Goal: Transaction & Acquisition: Book appointment/travel/reservation

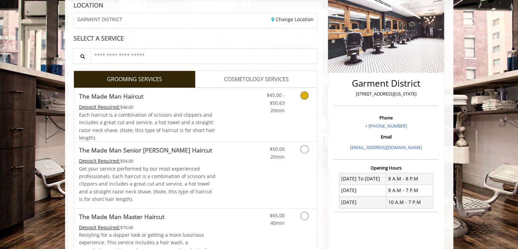
scroll to position [99, 0]
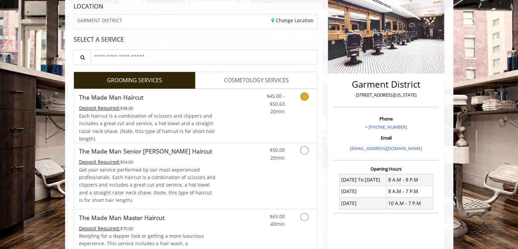
click at [305, 99] on icon "Grooming services" at bounding box center [304, 96] width 8 height 8
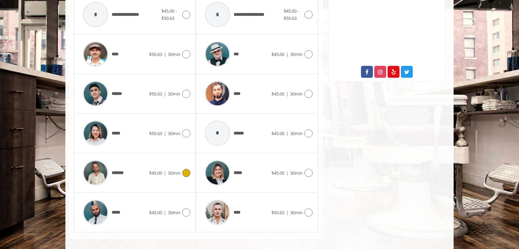
scroll to position [348, 0]
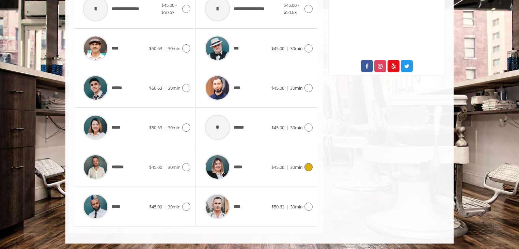
click at [305, 168] on icon at bounding box center [308, 167] width 8 height 8
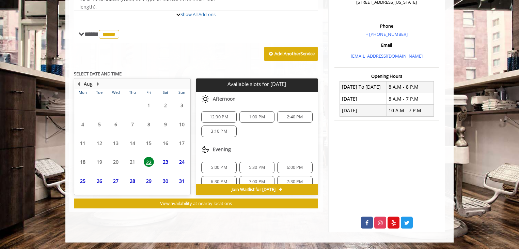
scroll to position [233, 0]
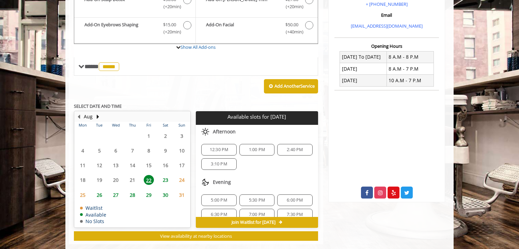
click at [166, 168] on table "Mon Tue Wed Thu Fri Sat Sun 28 29 30 31 1 2 3 4 5 6 7 8 9 10 11 12 13 14 15 16 …" at bounding box center [132, 174] width 115 height 105
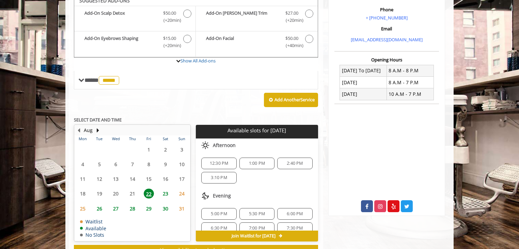
scroll to position [203, 0]
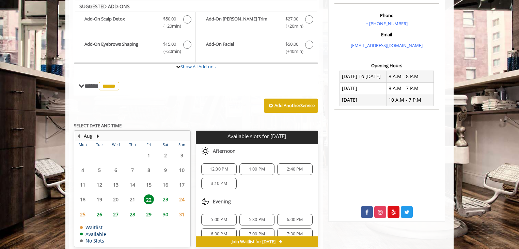
click at [165, 199] on span "23" at bounding box center [165, 199] width 10 height 10
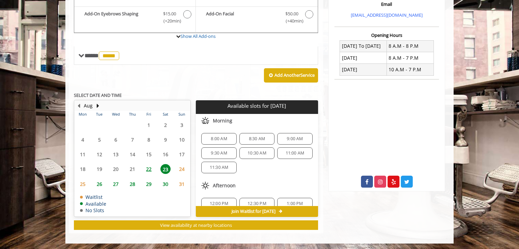
scroll to position [72, 0]
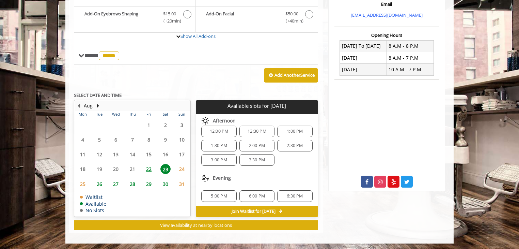
click at [182, 169] on span "24" at bounding box center [182, 169] width 10 height 10
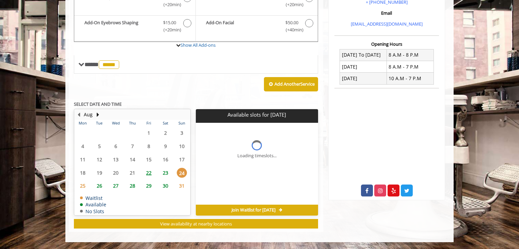
scroll to position [0, 0]
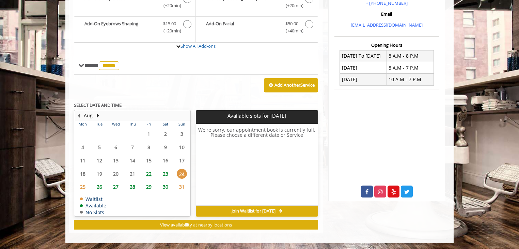
click at [163, 171] on span "23" at bounding box center [165, 174] width 10 height 10
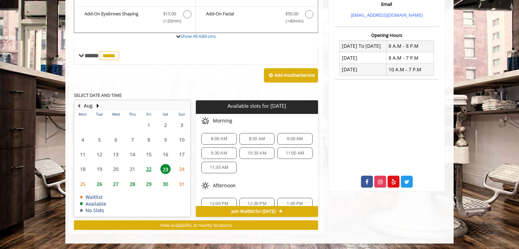
scroll to position [72, 0]
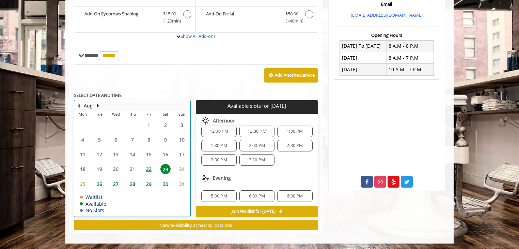
click at [189, 176] on td "31" at bounding box center [182, 183] width 17 height 15
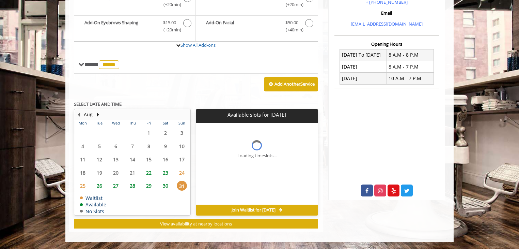
scroll to position [0, 0]
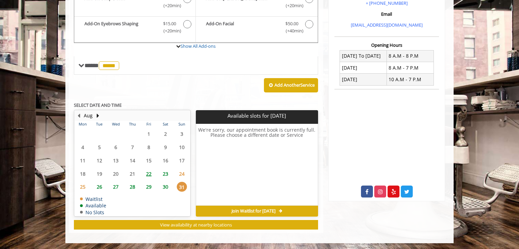
click at [183, 169] on span "24" at bounding box center [182, 174] width 10 height 10
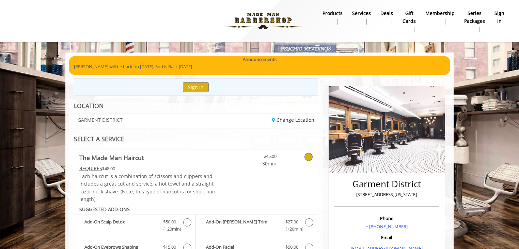
scroll to position [223, 0]
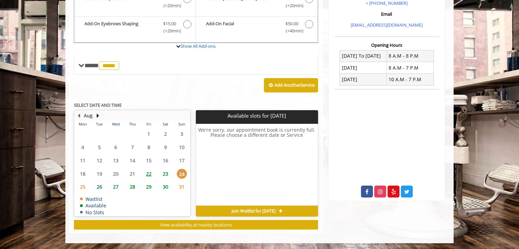
click at [170, 173] on span "23" at bounding box center [165, 174] width 10 height 10
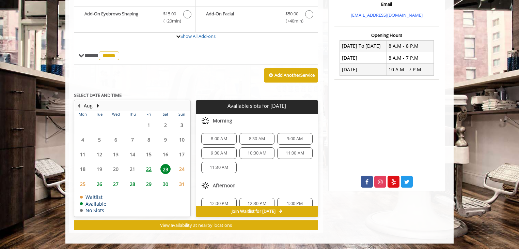
scroll to position [72, 0]
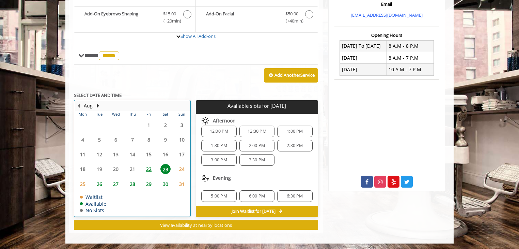
click at [84, 187] on td "25" at bounding box center [83, 183] width 16 height 15
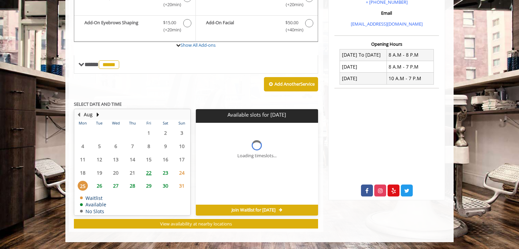
scroll to position [0, 0]
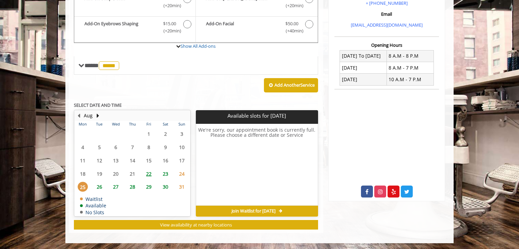
click at [165, 173] on span "23" at bounding box center [165, 174] width 10 height 10
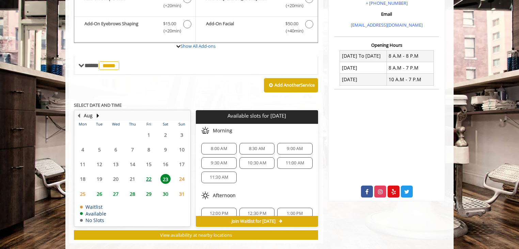
scroll to position [233, 0]
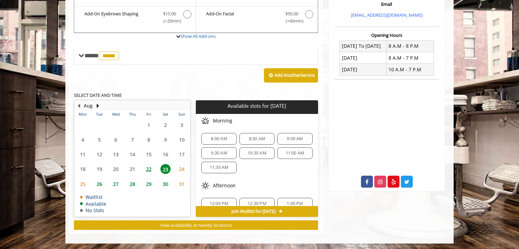
click at [182, 170] on span "24" at bounding box center [182, 169] width 10 height 10
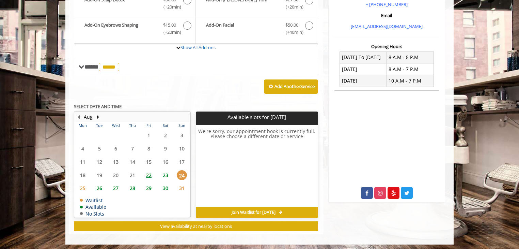
scroll to position [210, 0]
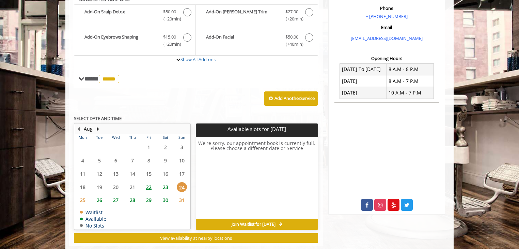
click at [83, 196] on span "25" at bounding box center [83, 200] width 10 height 10
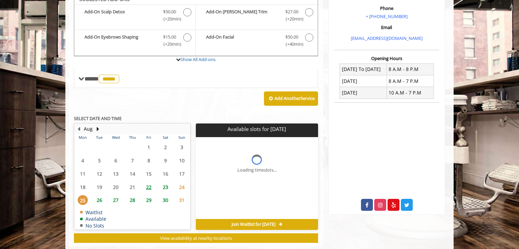
scroll to position [223, 0]
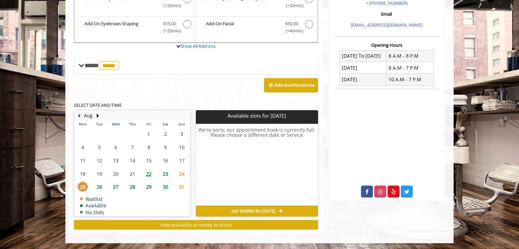
click at [182, 173] on span "24" at bounding box center [182, 174] width 10 height 10
click at [252, 211] on span "Join Waitlist for Sun, Aug 24 2025" at bounding box center [254, 210] width 44 height 5
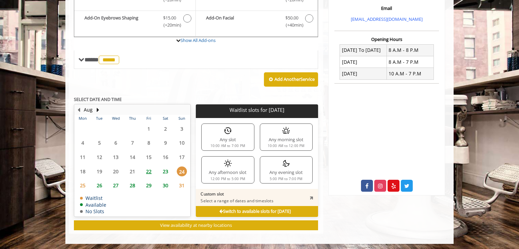
scroll to position [215, 0]
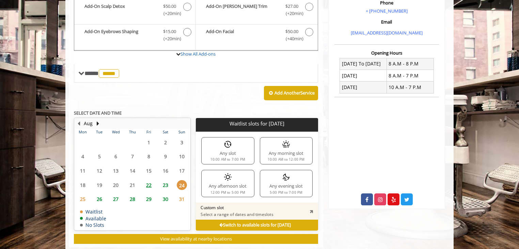
click at [257, 211] on p "Select a range of dates and timeslots" at bounding box center [237, 213] width 73 height 5
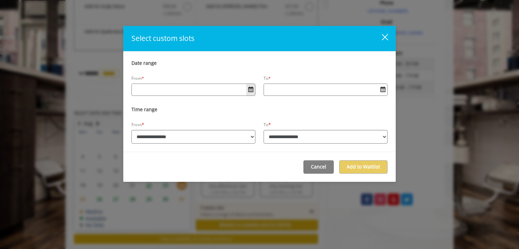
click at [250, 90] on span "Open Calendar" at bounding box center [250, 88] width 5 height 5
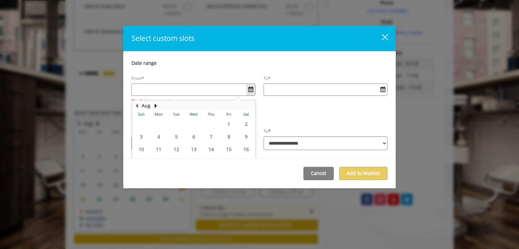
scroll to position [35, 0]
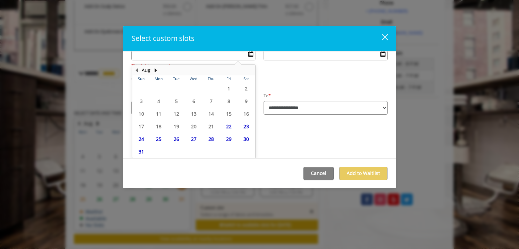
click at [266, 65] on div "From * Aug Sun Mon Tue Wed Thu Fri Sat 27 28 29 30 31 1 2 3 4 5 6 7 8 9 10 11 1…" at bounding box center [259, 54] width 256 height 30
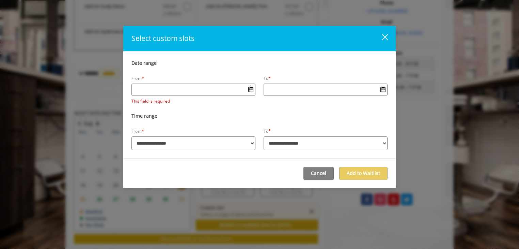
click at [210, 96] on webstore-date-picker at bounding box center [193, 94] width 124 height 6
click at [247, 91] on button "Open Calendar" at bounding box center [250, 90] width 9 height 12
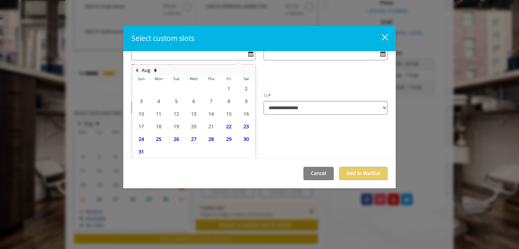
click at [140, 139] on span "24" at bounding box center [141, 139] width 10 height 10
type input "**********"
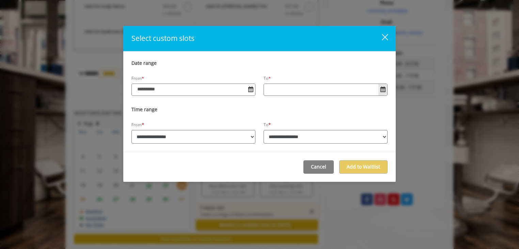
click at [384, 90] on span "Open Calendar" at bounding box center [382, 88] width 5 height 5
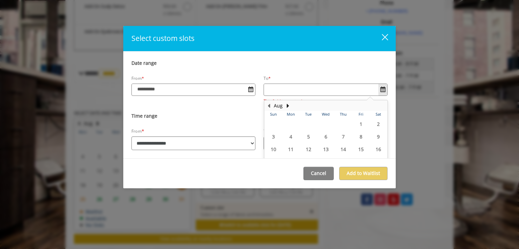
scroll to position [35, 0]
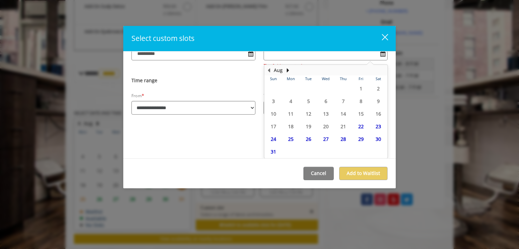
click at [270, 138] on span "24" at bounding box center [273, 139] width 10 height 10
type input "**********"
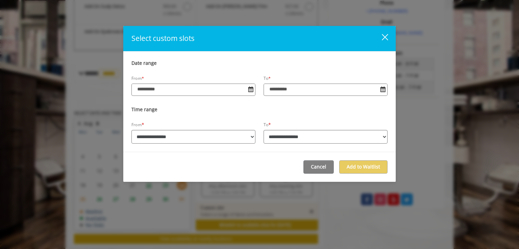
scroll to position [0, 0]
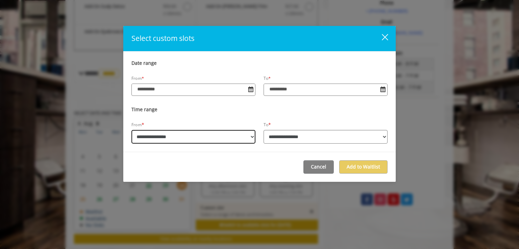
click at [206, 137] on select "**********" at bounding box center [193, 137] width 124 height 14
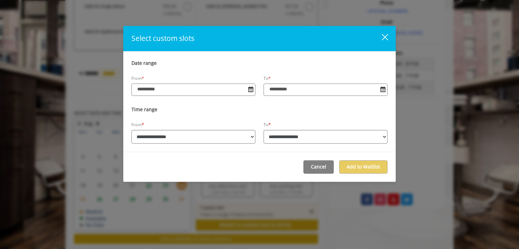
click at [97, 29] on div "**********" at bounding box center [259, 124] width 519 height 249
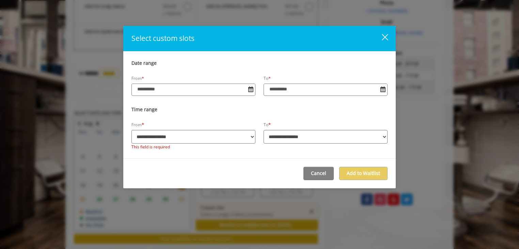
click at [97, 29] on div "**********" at bounding box center [259, 124] width 519 height 249
click at [383, 36] on div "close" at bounding box center [381, 38] width 14 height 10
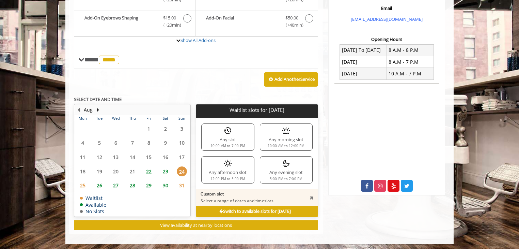
scroll to position [229, 0]
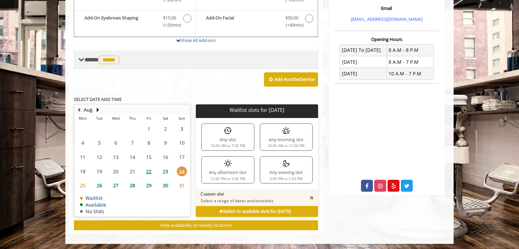
click at [111, 63] on span "*****" at bounding box center [109, 59] width 20 height 9
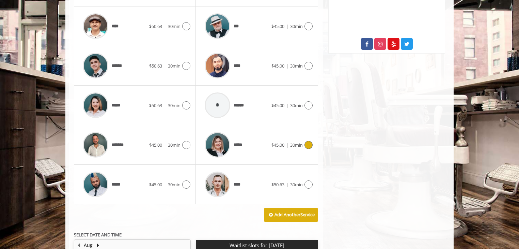
scroll to position [369, 0]
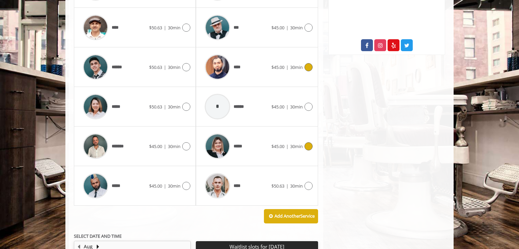
click at [271, 65] on span "$45.00" at bounding box center [277, 67] width 13 height 6
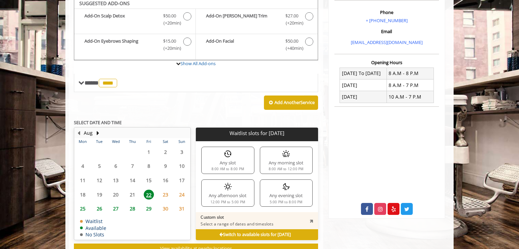
scroll to position [203, 0]
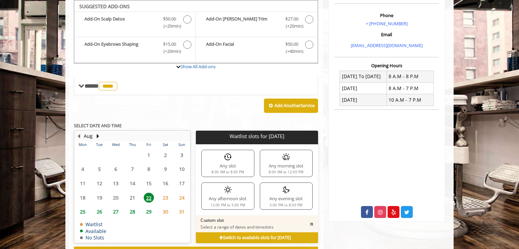
click at [80, 209] on span "25" at bounding box center [83, 211] width 10 height 10
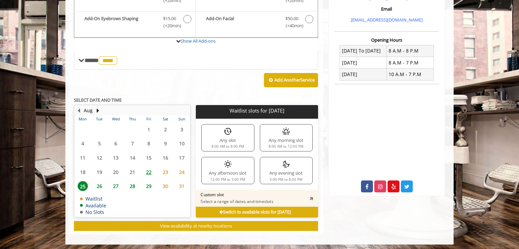
scroll to position [229, 0]
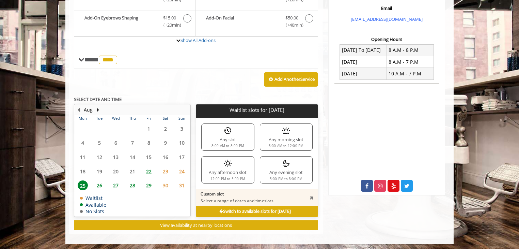
click at [182, 170] on span "24" at bounding box center [182, 171] width 10 height 10
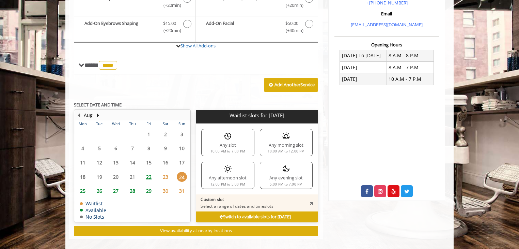
scroll to position [223, 0]
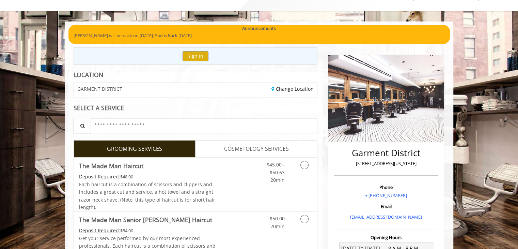
scroll to position [27, 0]
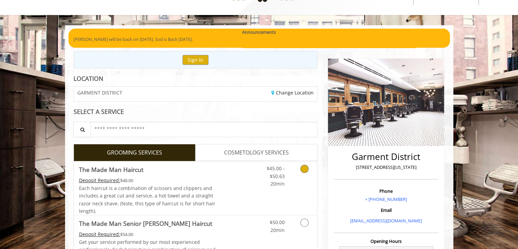
click at [305, 171] on icon "Grooming services" at bounding box center [304, 168] width 8 height 8
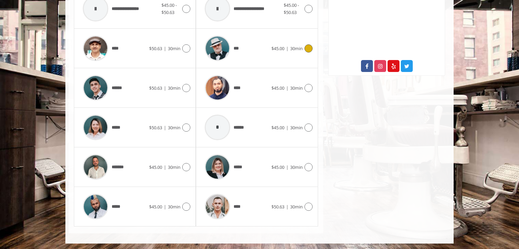
scroll to position [348, 0]
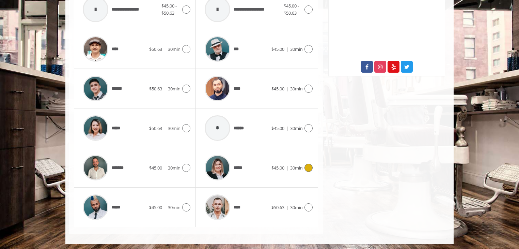
click at [301, 170] on div "$45.00 | 30min" at bounding box center [291, 167] width 41 height 8
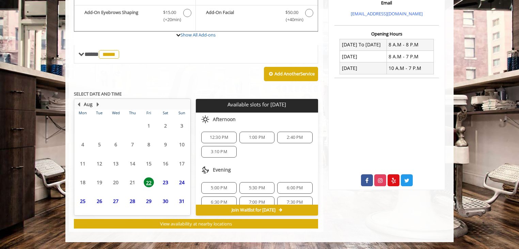
scroll to position [233, 0]
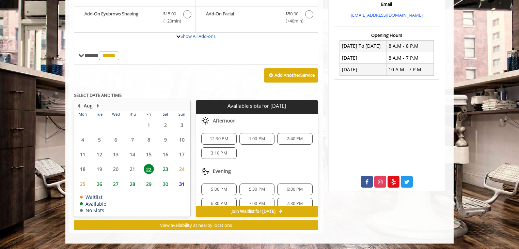
click at [166, 168] on span "23" at bounding box center [165, 169] width 10 height 10
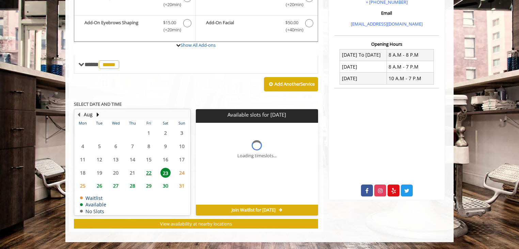
click at [166, 168] on table "Mon Tue Wed Thu Fri Sat Sun 28 29 30 31 1 2 3 4 5 6 7 8 9 10 11 12 13 14 15 16 …" at bounding box center [132, 167] width 115 height 95
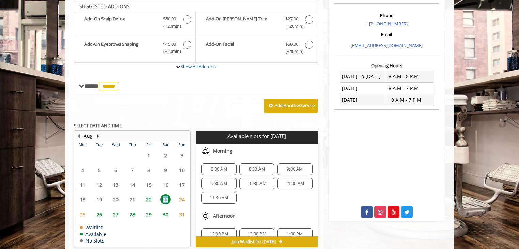
scroll to position [72, 0]
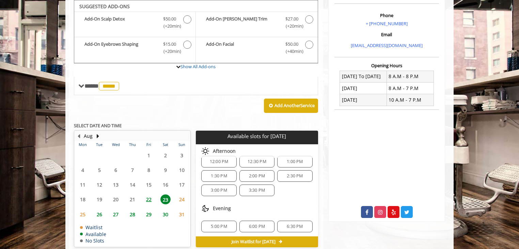
click at [181, 199] on span "24" at bounding box center [182, 199] width 10 height 10
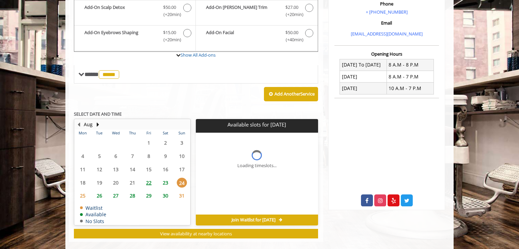
scroll to position [223, 0]
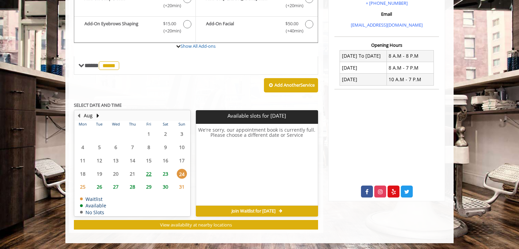
click at [166, 173] on span "23" at bounding box center [165, 174] width 10 height 10
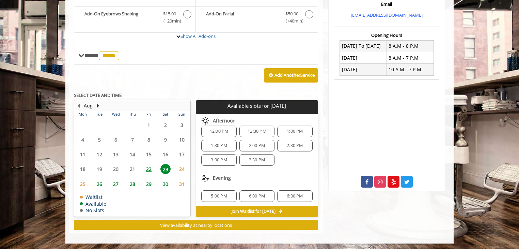
scroll to position [0, 0]
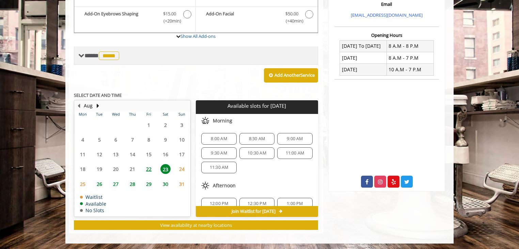
drag, startPoint x: 118, startPoint y: 52, endPoint x: 116, endPoint y: 58, distance: 6.1
click at [116, 58] on span "*****" at bounding box center [109, 55] width 20 height 9
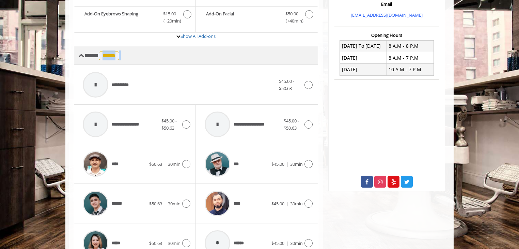
click at [116, 58] on span "*****" at bounding box center [109, 55] width 20 height 9
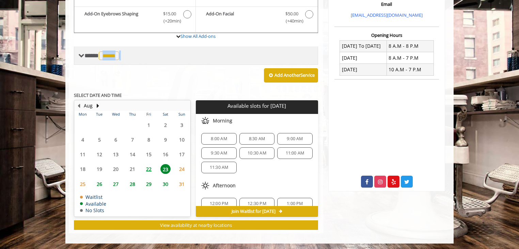
click at [116, 58] on span "*****" at bounding box center [109, 55] width 20 height 9
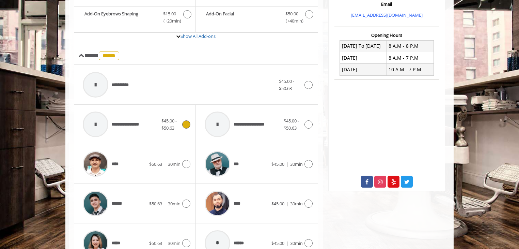
click at [180, 135] on div "**********" at bounding box center [134, 124] width 111 height 32
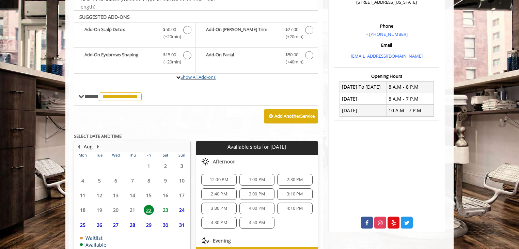
scroll to position [233, 0]
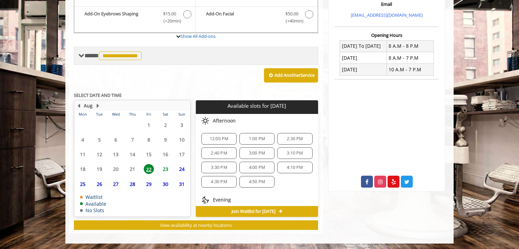
click at [129, 58] on span "**********" at bounding box center [120, 55] width 43 height 9
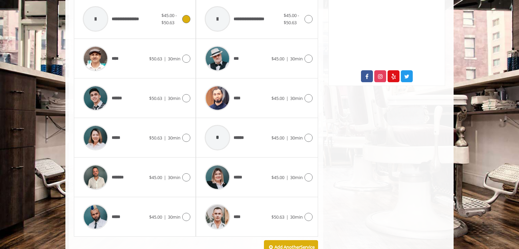
scroll to position [338, 0]
click at [268, 94] on div "****" at bounding box center [236, 97] width 70 height 32
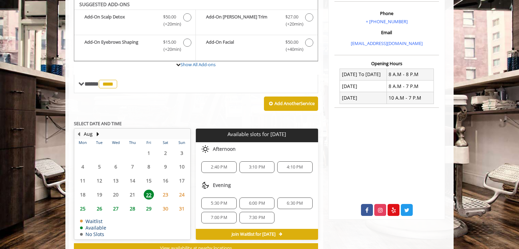
scroll to position [203, 0]
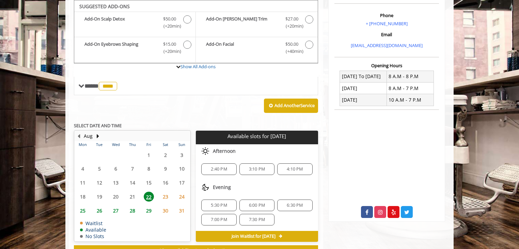
click at [179, 195] on span "24" at bounding box center [182, 196] width 10 height 10
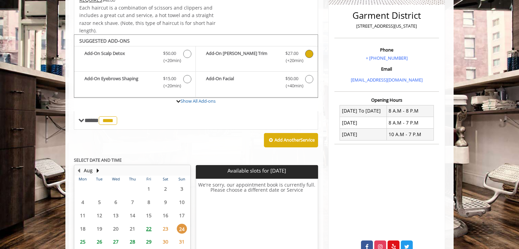
scroll to position [168, 0]
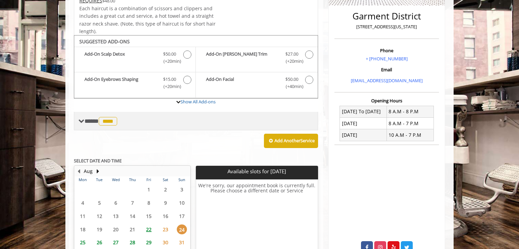
click at [110, 118] on span "****" at bounding box center [108, 121] width 18 height 9
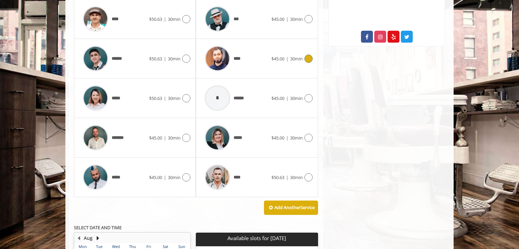
scroll to position [377, 0]
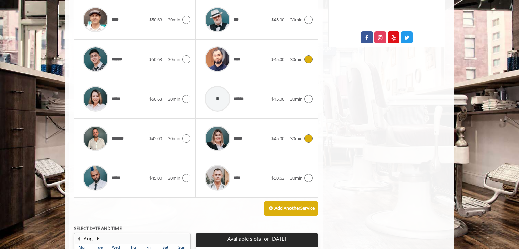
click at [273, 139] on span "$45.00" at bounding box center [277, 138] width 13 height 6
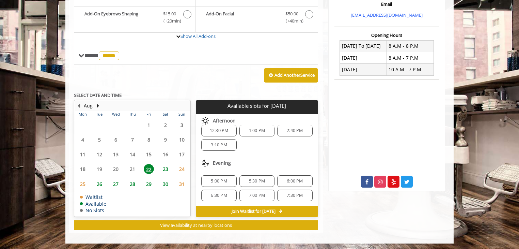
scroll to position [233, 0]
click at [168, 168] on span "23" at bounding box center [165, 169] width 10 height 10
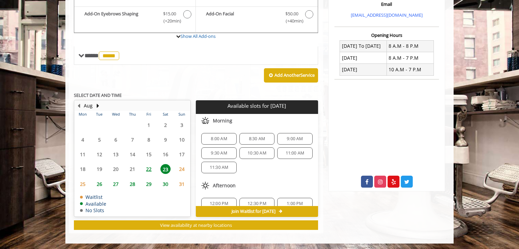
scroll to position [72, 0]
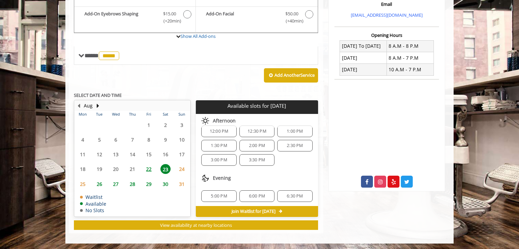
click at [181, 172] on span "24" at bounding box center [182, 169] width 10 height 10
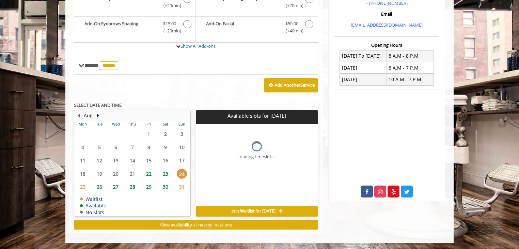
scroll to position [0, 0]
